Goal: Register for event/course

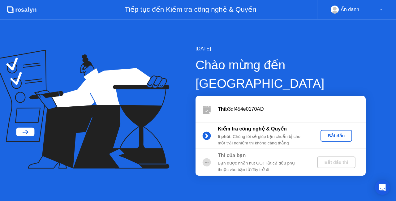
click at [330, 133] on div "Bắt đầu" at bounding box center [336, 135] width 27 height 5
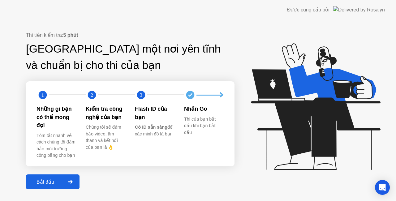
click at [48, 179] on div "Bắt đầu" at bounding box center [45, 182] width 35 height 6
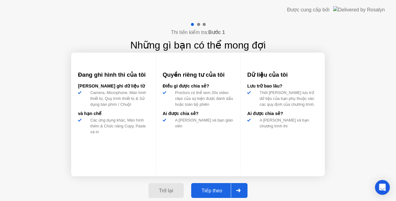
click at [236, 189] on icon at bounding box center [238, 191] width 5 height 4
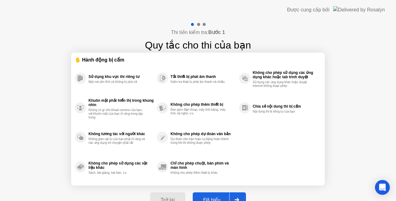
click at [222, 197] on div "Đã hiểu" at bounding box center [212, 200] width 35 height 6
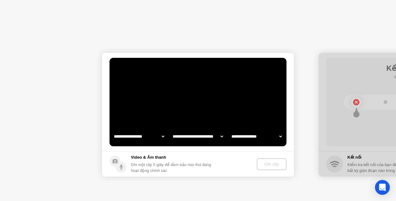
select select "**********"
select select "*******"
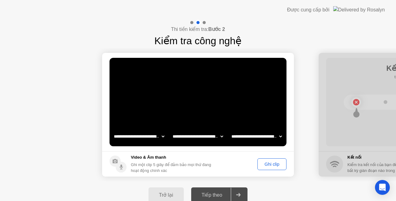
click at [222, 196] on div "Tiếp theo" at bounding box center [212, 195] width 38 height 6
click at [273, 166] on div "Ghi clip" at bounding box center [272, 164] width 25 height 5
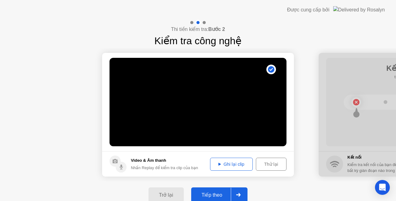
click at [244, 193] on div at bounding box center [238, 195] width 15 height 14
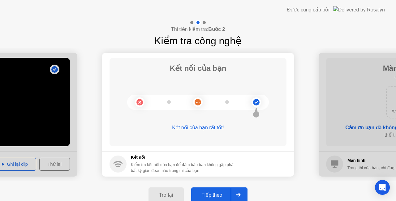
click at [216, 195] on div "Tiếp theo" at bounding box center [212, 195] width 38 height 6
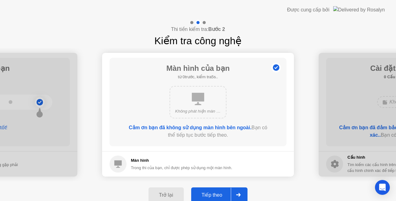
click at [241, 191] on div at bounding box center [238, 195] width 15 height 14
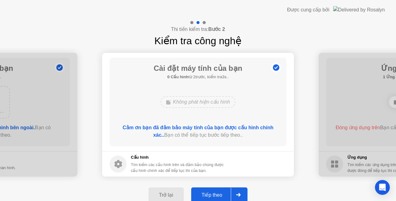
click at [241, 191] on div at bounding box center [238, 195] width 15 height 14
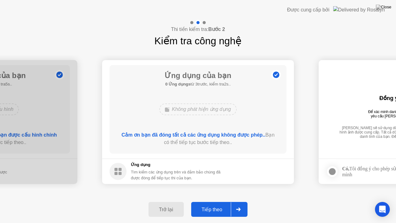
click at [242, 201] on div at bounding box center [238, 209] width 15 height 14
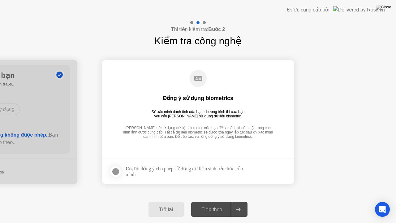
click at [114, 171] on div at bounding box center [115, 171] width 7 height 7
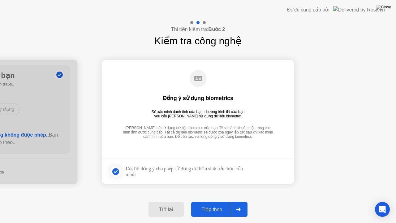
click at [237, 201] on div at bounding box center [238, 209] width 15 height 14
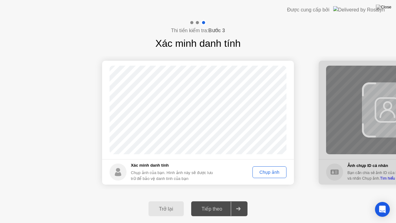
click at [269, 170] on div "Chụp ảnh" at bounding box center [270, 172] width 30 height 5
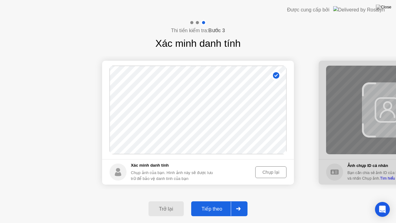
click at [242, 201] on div at bounding box center [238, 208] width 15 height 14
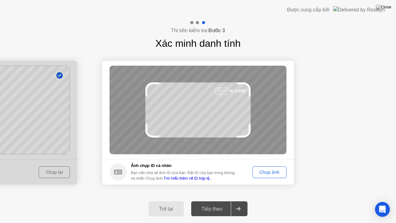
click at [267, 170] on div "Chụp ảnh" at bounding box center [270, 172] width 30 height 5
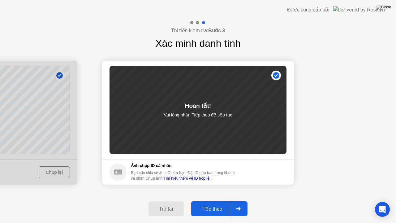
click at [240, 201] on icon at bounding box center [238, 209] width 5 height 4
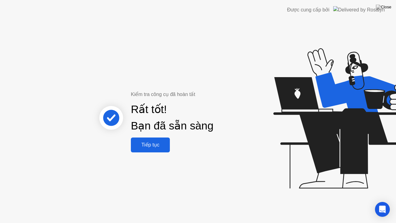
click at [157, 146] on div "Tiếp tục" at bounding box center [150, 145] width 35 height 6
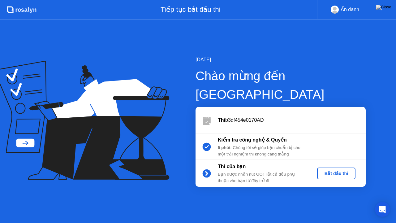
click at [335, 167] on button "Bắt đầu thi" at bounding box center [336, 173] width 38 height 12
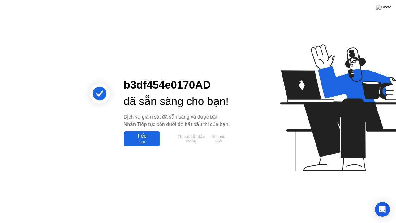
click at [151, 144] on div "Tiếp tục" at bounding box center [142, 139] width 32 height 12
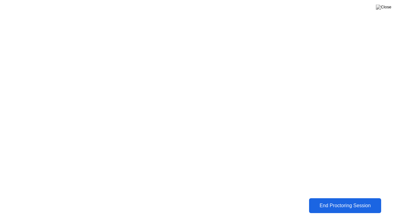
click at [333, 201] on div "End Proctoring Session" at bounding box center [345, 205] width 75 height 6
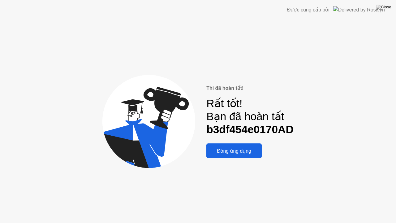
click at [233, 148] on div "Đóng ứng dụng" at bounding box center [234, 151] width 52 height 6
